Goal: Navigation & Orientation: Find specific page/section

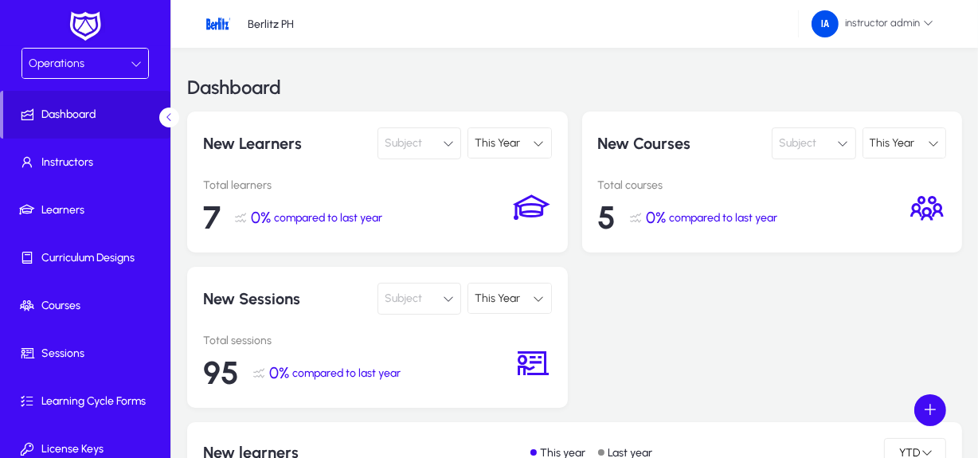
click at [82, 66] on div "Operations" at bounding box center [80, 63] width 102 height 21
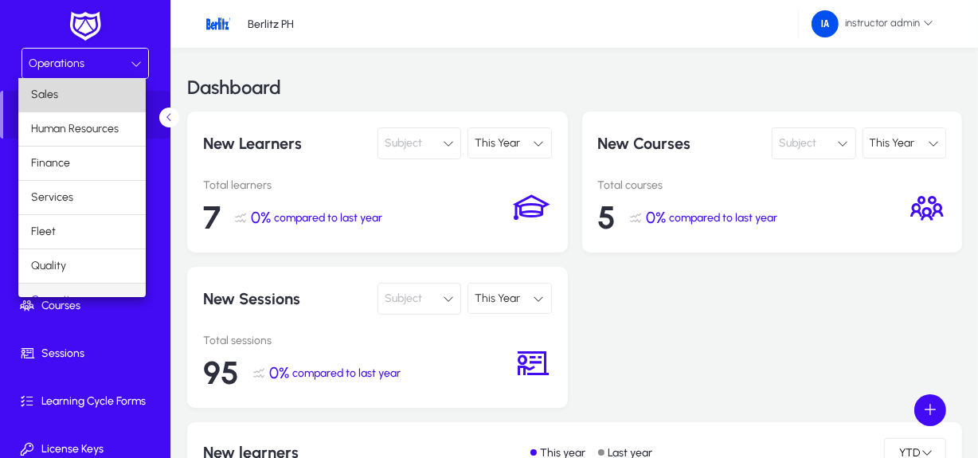
click at [84, 93] on mat-option "Sales" at bounding box center [81, 94] width 127 height 33
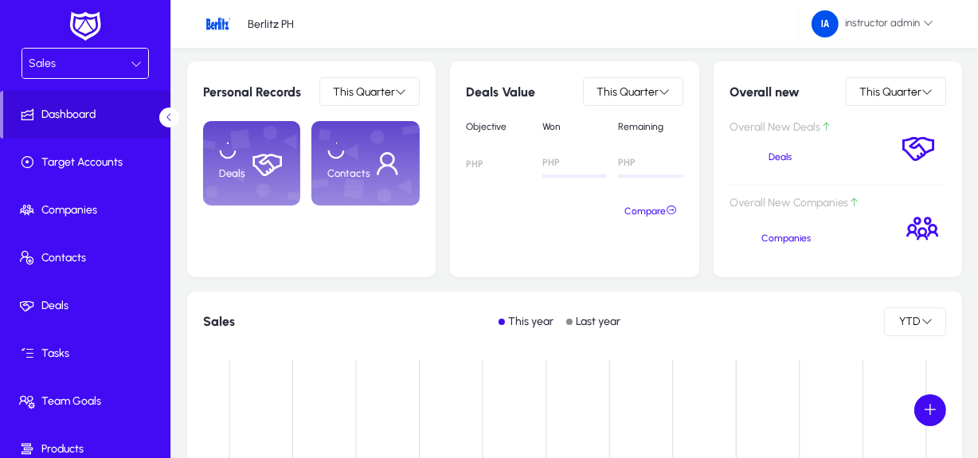
scroll to position [51, 0]
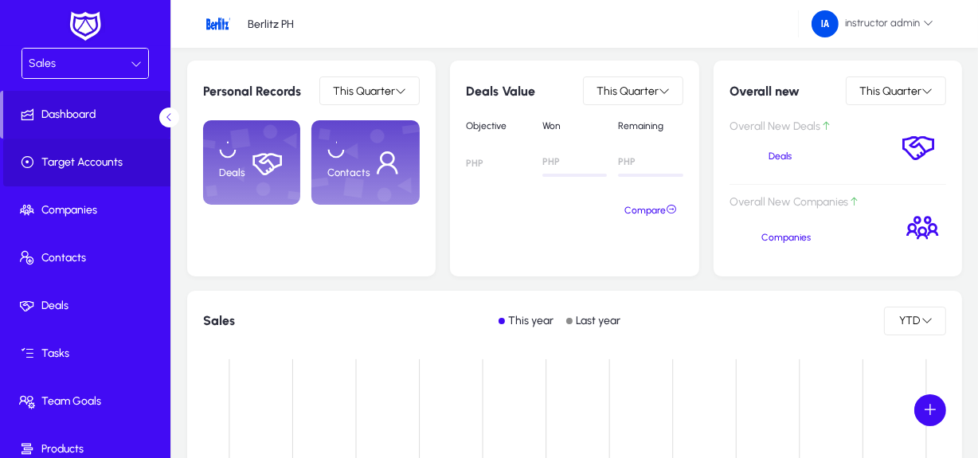
click at [93, 183] on span at bounding box center [88, 163] width 170 height 48
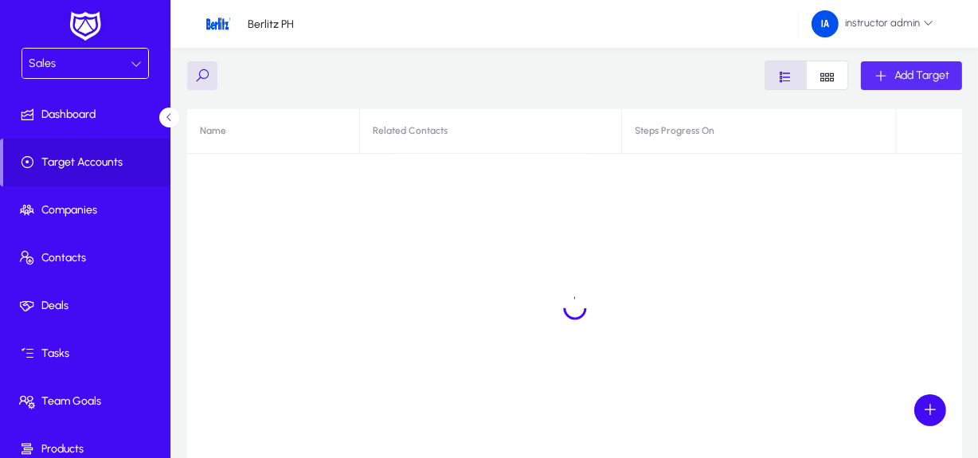
click at [894, 80] on span "Add Target" at bounding box center [921, 75] width 55 height 14
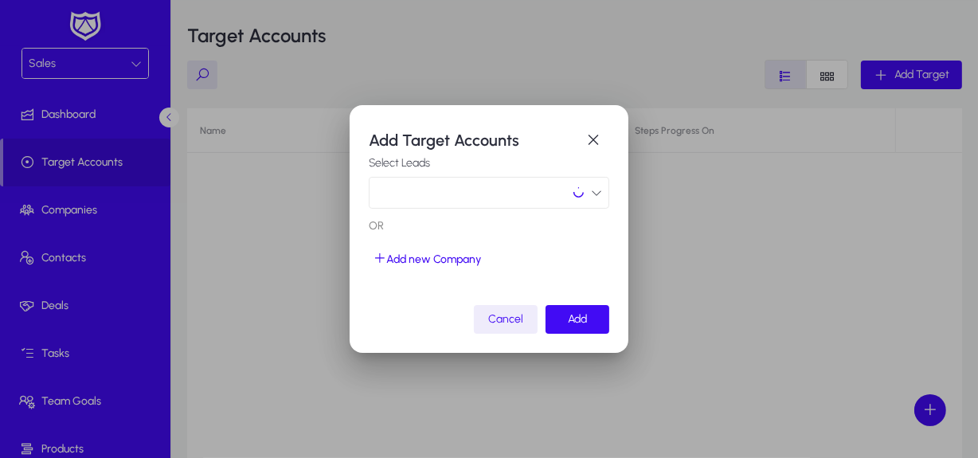
click at [602, 192] on button "button" at bounding box center [489, 193] width 240 height 32
click at [585, 148] on div at bounding box center [489, 229] width 978 height 458
click at [585, 148] on span "button" at bounding box center [593, 140] width 32 height 32
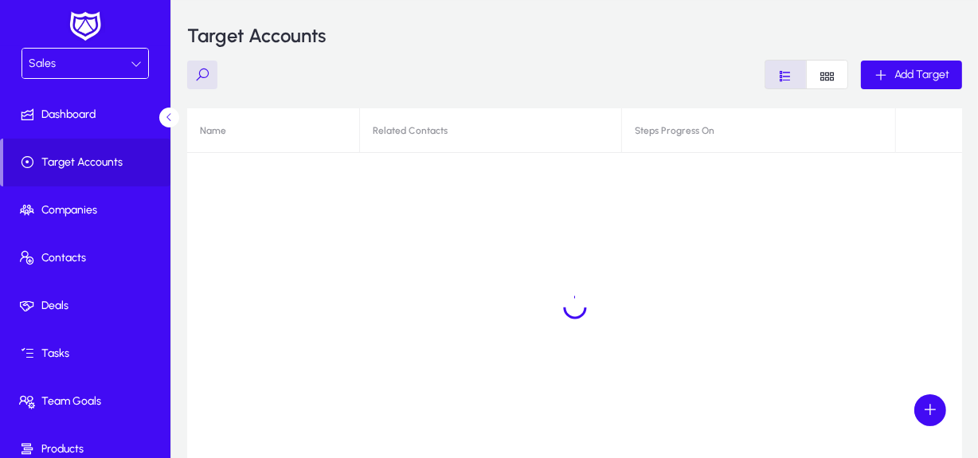
scroll to position [51, 0]
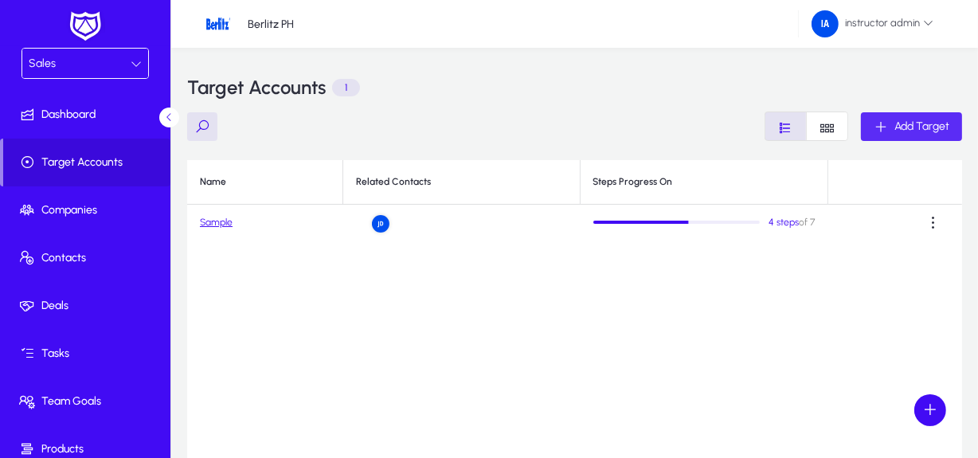
click at [889, 119] on div "Add Target" at bounding box center [912, 126] width 76 height 14
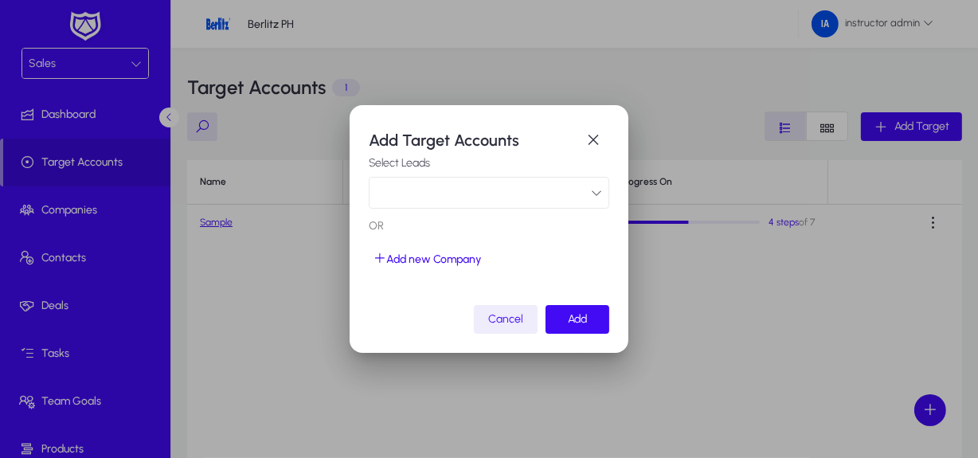
click at [574, 190] on button "button" at bounding box center [489, 193] width 240 height 32
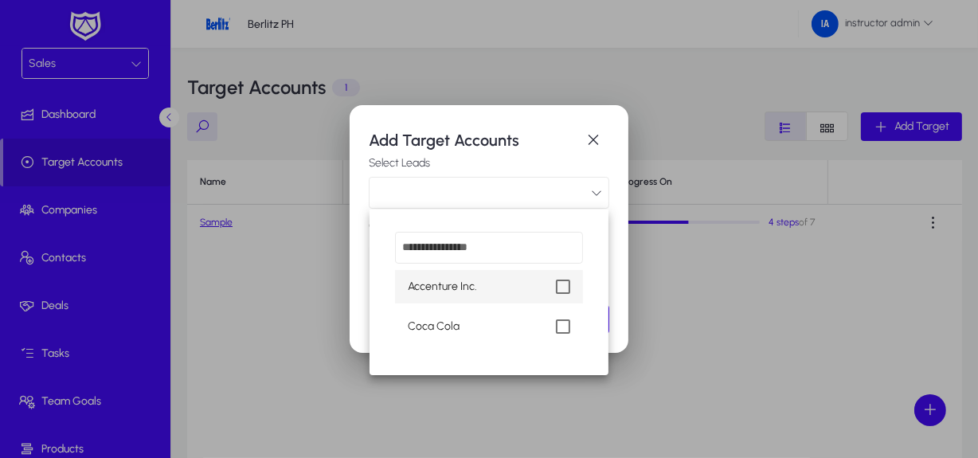
click at [619, 285] on div at bounding box center [489, 229] width 978 height 458
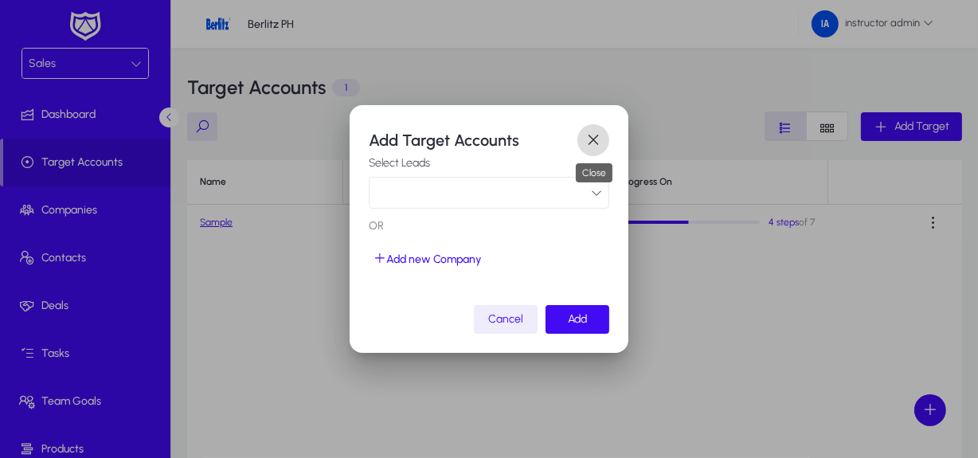
click at [589, 146] on span "button" at bounding box center [593, 140] width 32 height 32
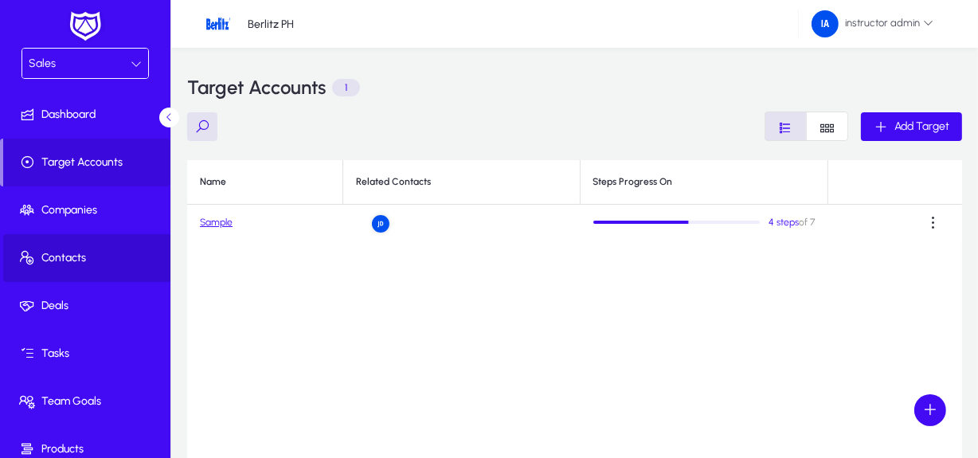
click at [100, 250] on span "Contacts" at bounding box center [88, 258] width 170 height 16
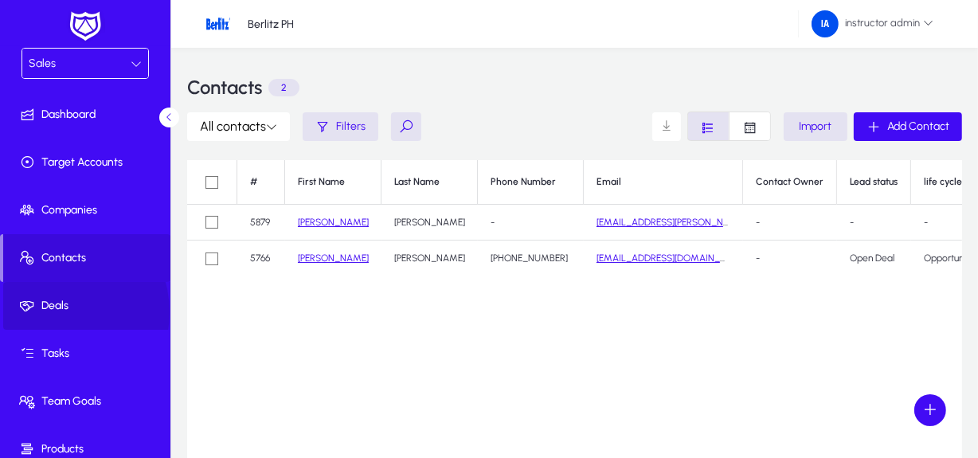
click at [53, 312] on span "Deals" at bounding box center [88, 306] width 170 height 16
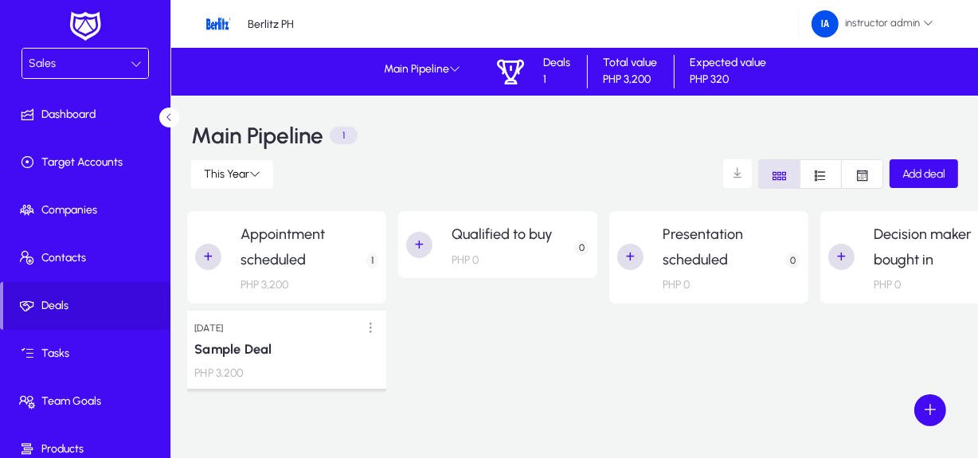
scroll to position [32, 0]
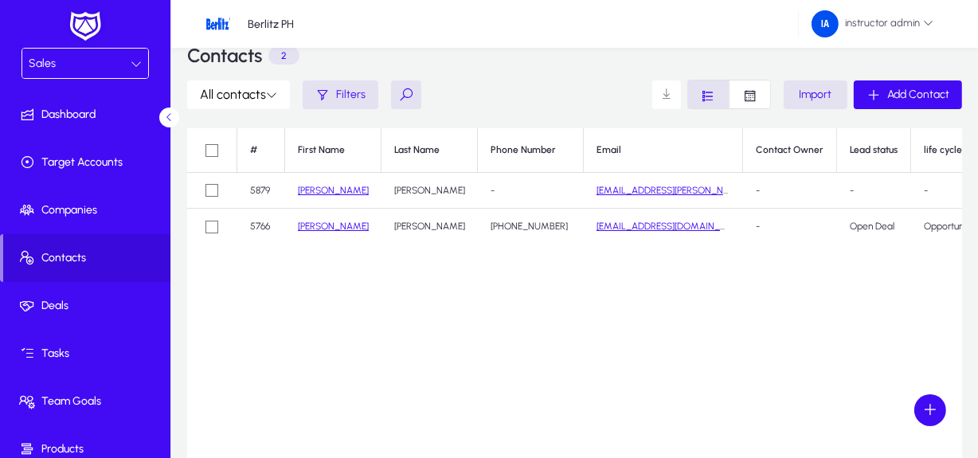
click at [108, 66] on div "Sales" at bounding box center [80, 63] width 102 height 21
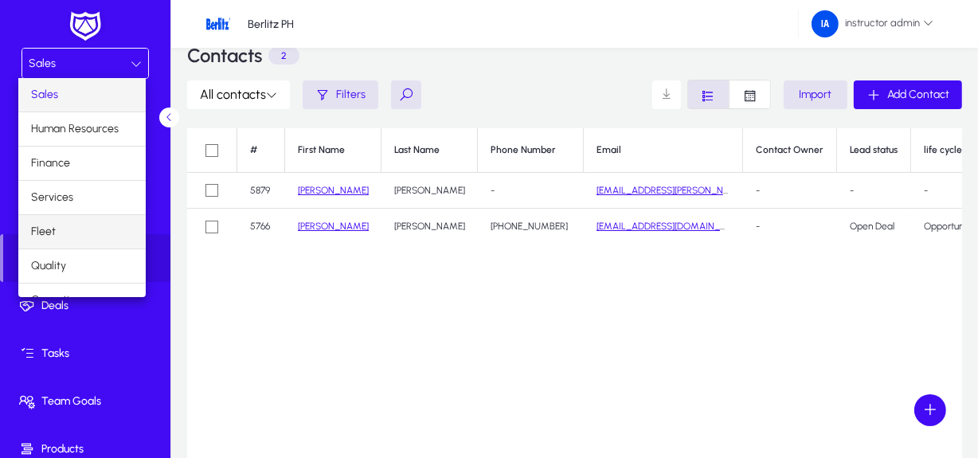
scroll to position [53, 0]
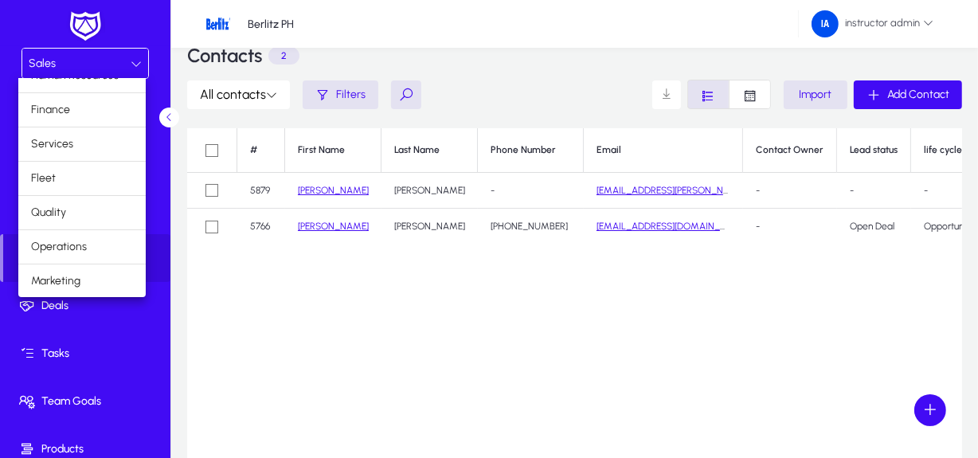
click at [393, 374] on div at bounding box center [489, 229] width 978 height 458
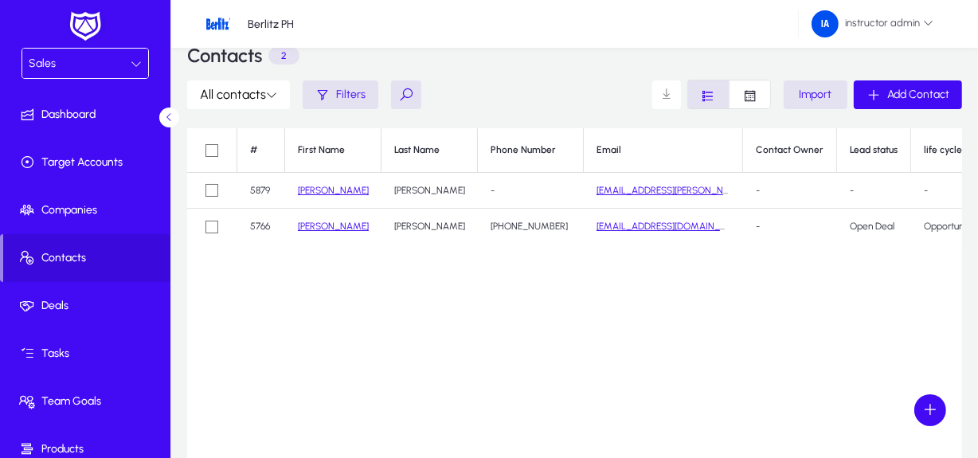
click at [79, 46] on div "Sales Dashboard Target Accounts Companies Contacts Deals Tasks Team Goals Produ…" at bounding box center [85, 229] width 170 height 458
click at [79, 61] on div "Sales" at bounding box center [80, 63] width 102 height 21
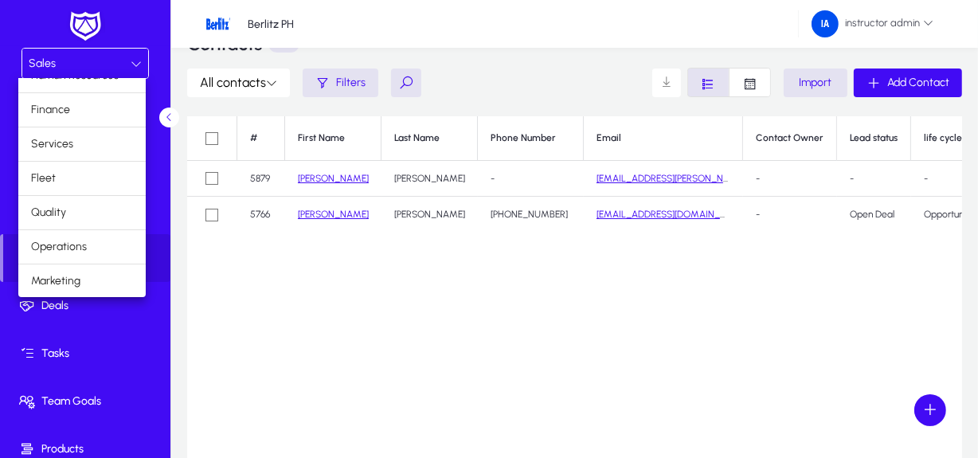
scroll to position [24, 0]
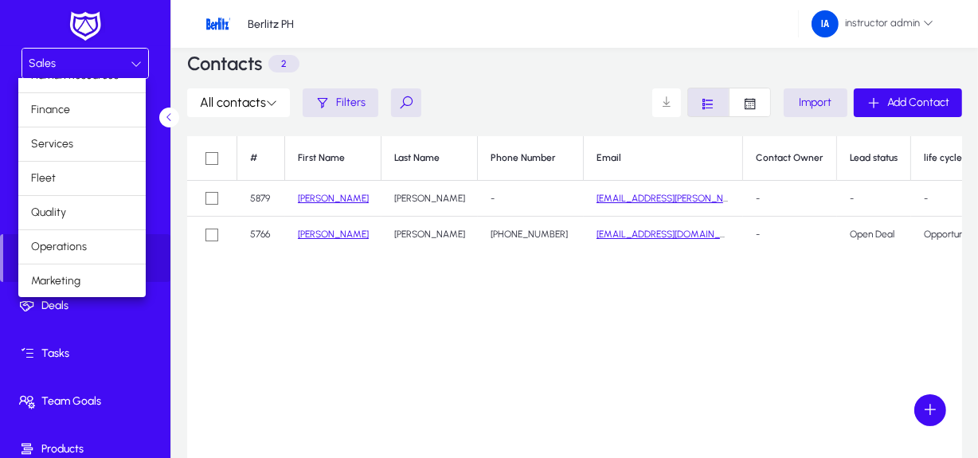
click at [511, 298] on div at bounding box center [489, 229] width 978 height 458
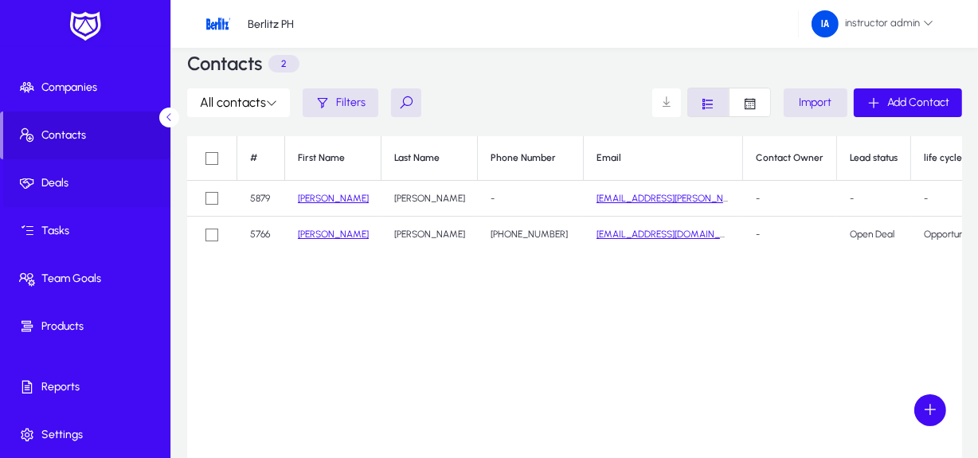
scroll to position [0, 0]
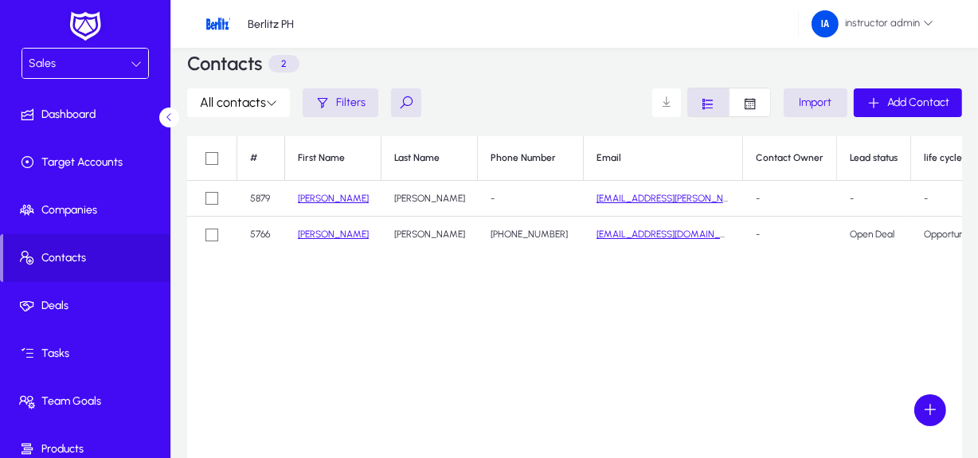
click at [128, 49] on div "Sales" at bounding box center [85, 63] width 126 height 29
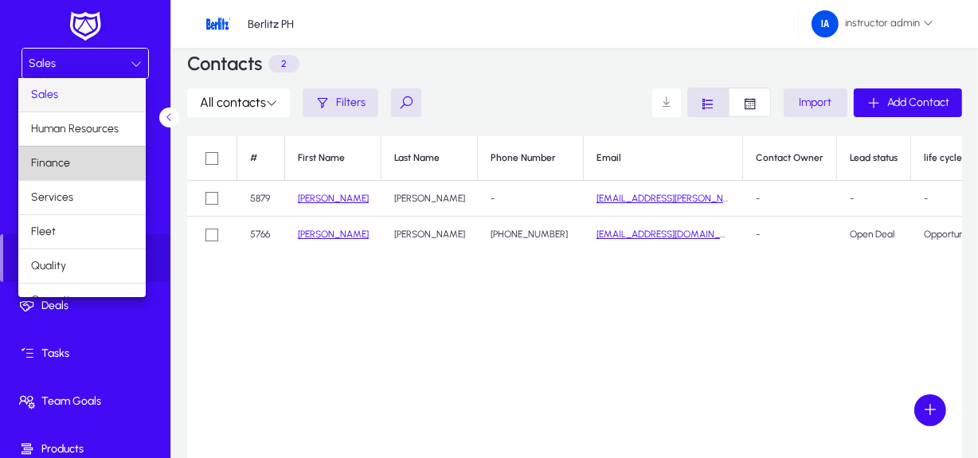
click at [104, 167] on mat-option "Finance" at bounding box center [81, 163] width 127 height 33
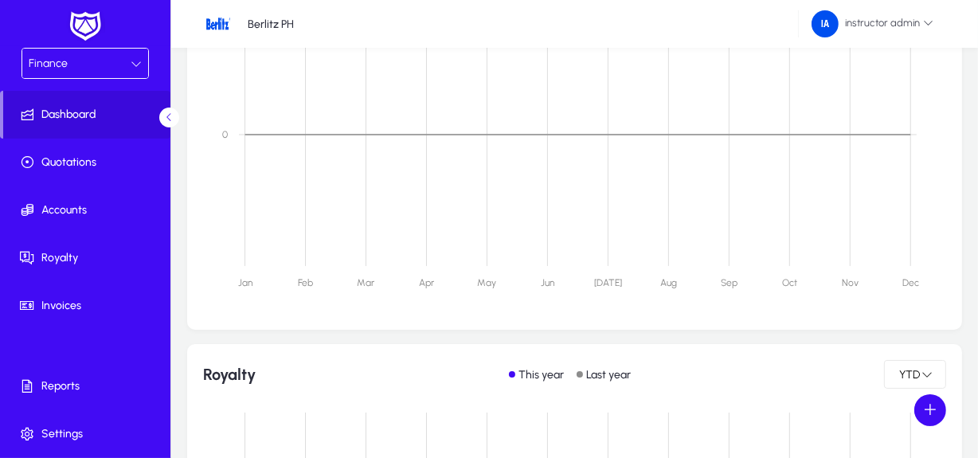
scroll to position [494, 0]
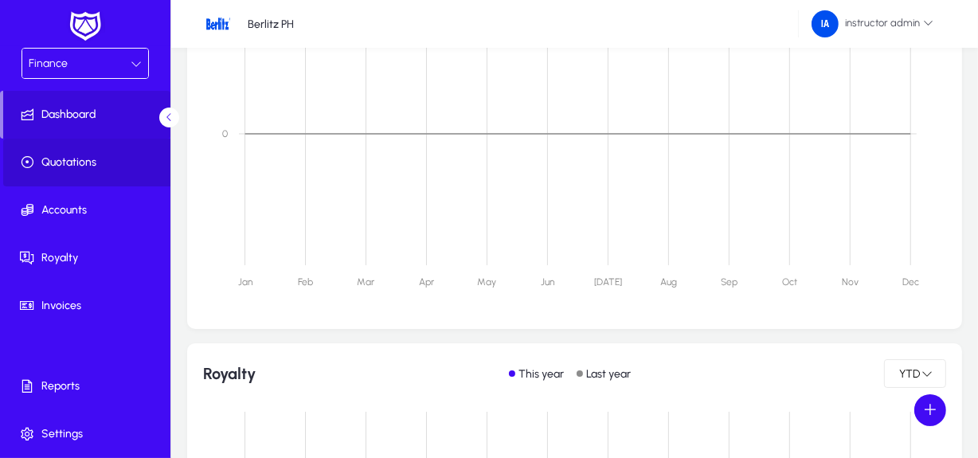
click at [119, 164] on span "Quotations" at bounding box center [88, 162] width 170 height 16
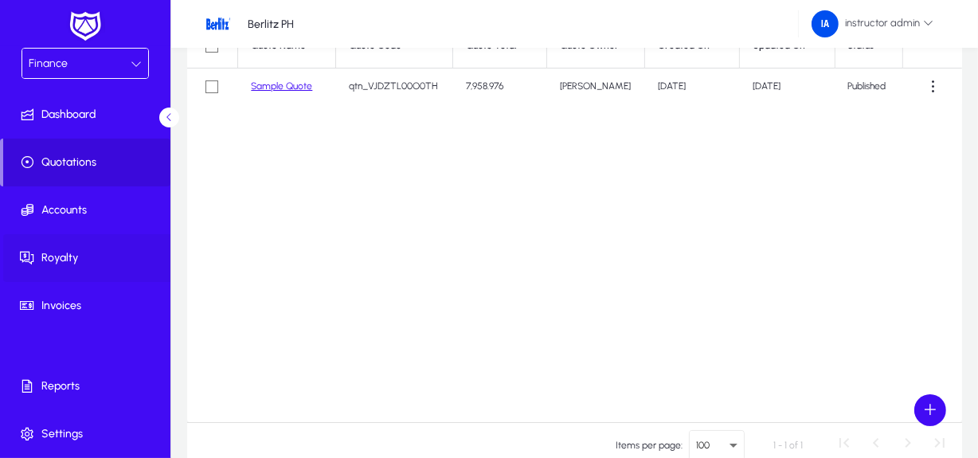
scroll to position [101, 0]
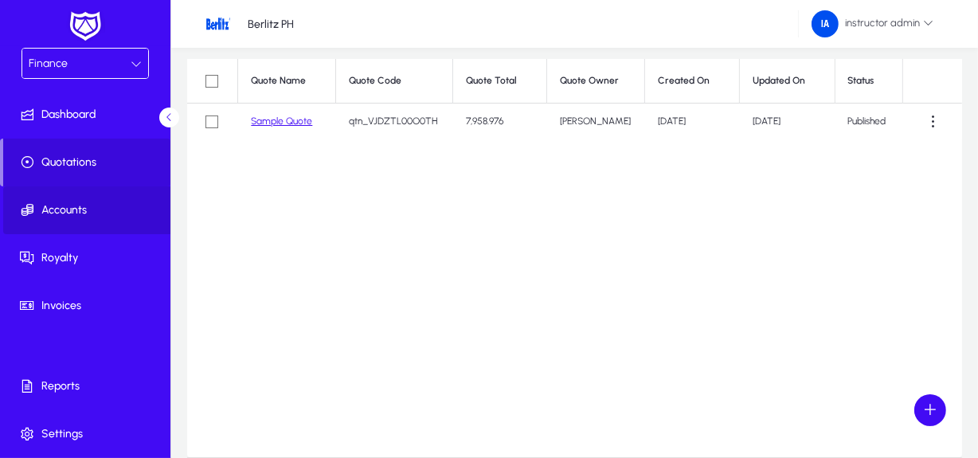
click at [122, 220] on span at bounding box center [88, 210] width 170 height 38
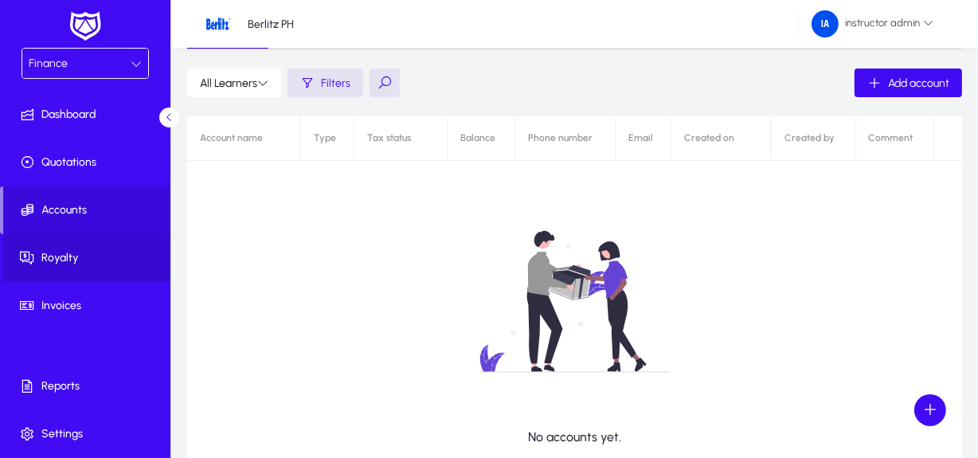
click at [104, 252] on span "Royalty" at bounding box center [88, 258] width 170 height 16
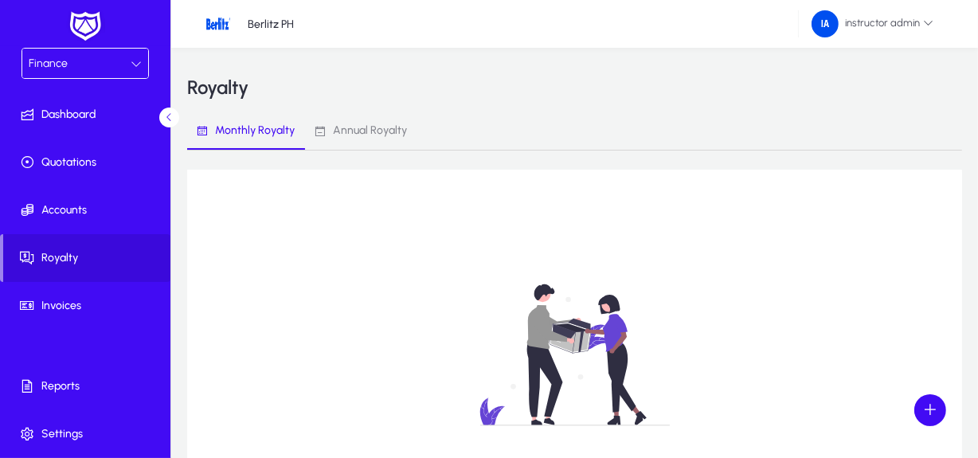
click at [94, 72] on div "Finance" at bounding box center [80, 63] width 102 height 21
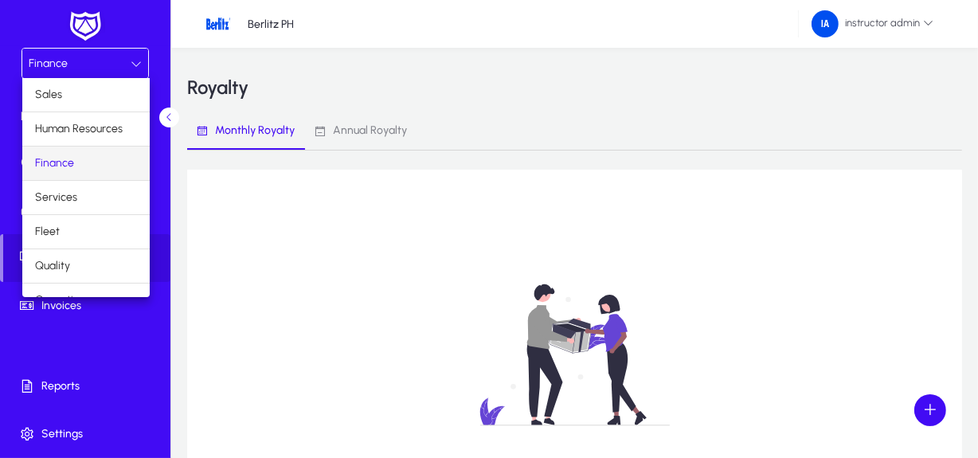
click at [83, 436] on div at bounding box center [489, 229] width 978 height 458
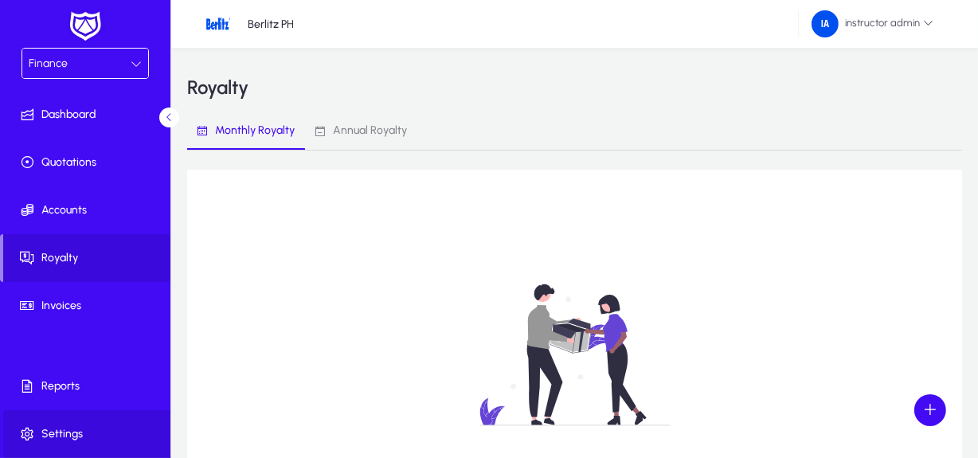
click at [83, 436] on span "Settings" at bounding box center [88, 434] width 170 height 16
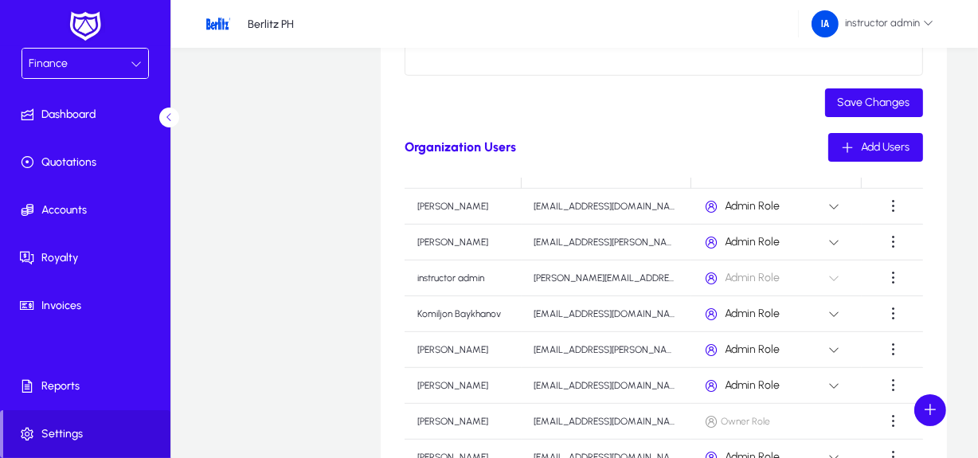
scroll to position [35, 0]
click at [882, 348] on span at bounding box center [894, 348] width 32 height 32
click at [880, 215] on div at bounding box center [489, 229] width 978 height 458
click at [884, 209] on span at bounding box center [894, 205] width 32 height 32
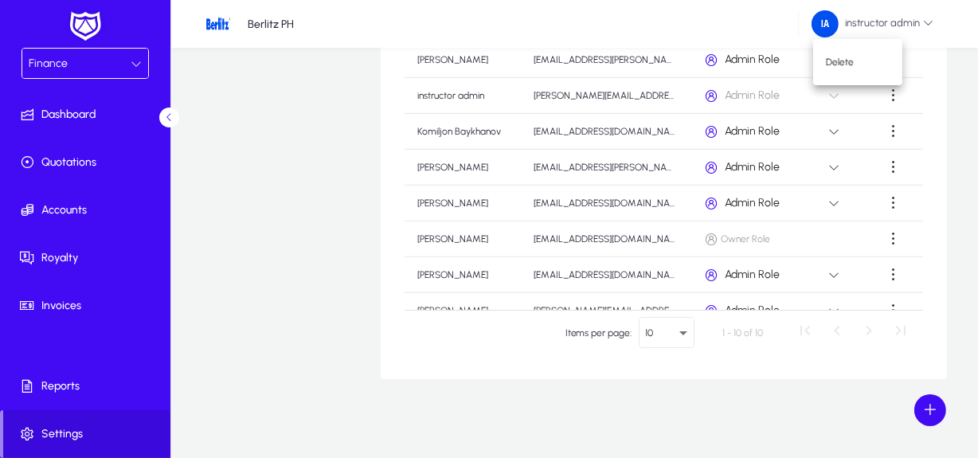
click at [244, 362] on div at bounding box center [489, 229] width 978 height 458
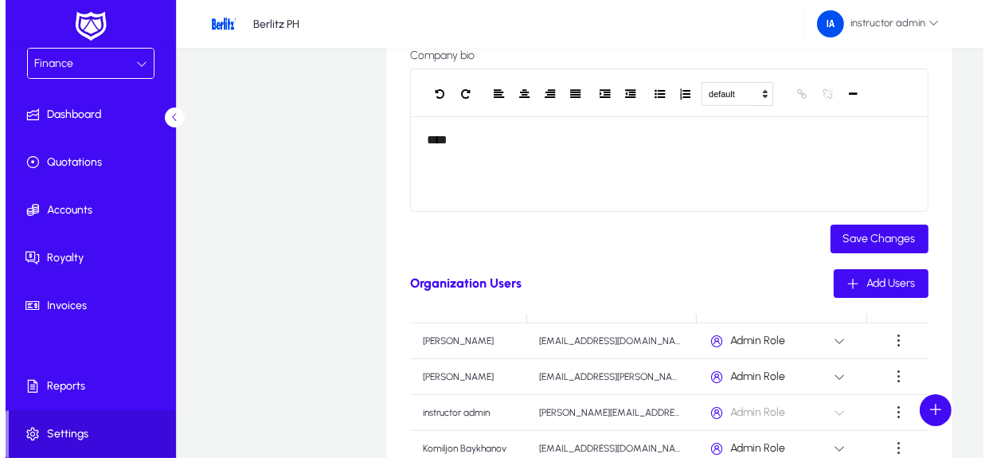
scroll to position [0, 0]
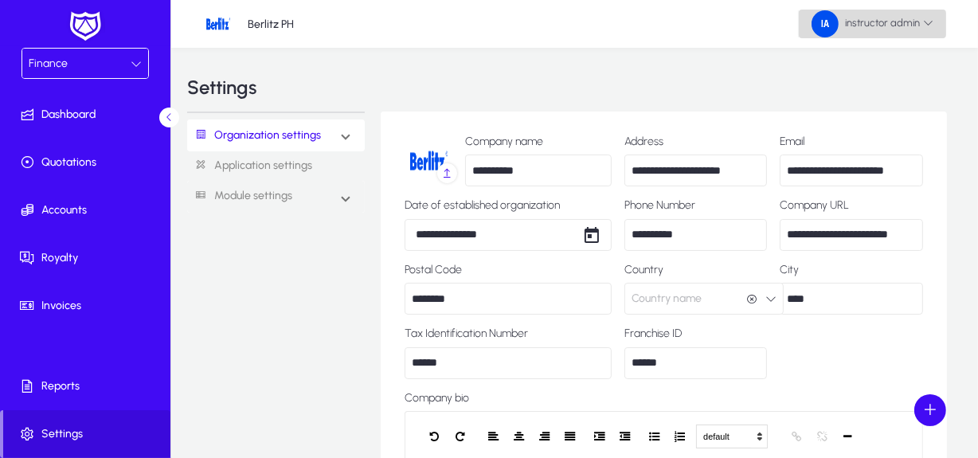
click at [841, 34] on span "instructor admin" at bounding box center [872, 23] width 122 height 27
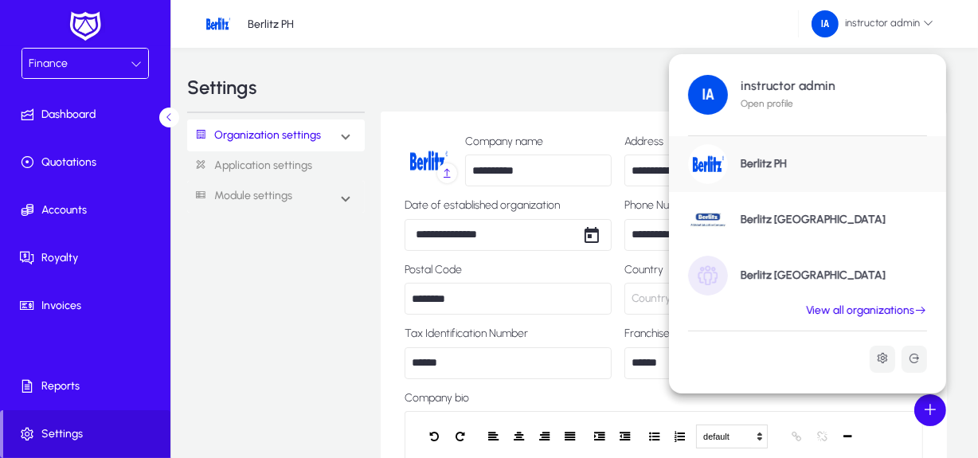
click at [845, 309] on link "View all organizations" at bounding box center [866, 310] width 159 height 14
